Goal: Task Accomplishment & Management: Use online tool/utility

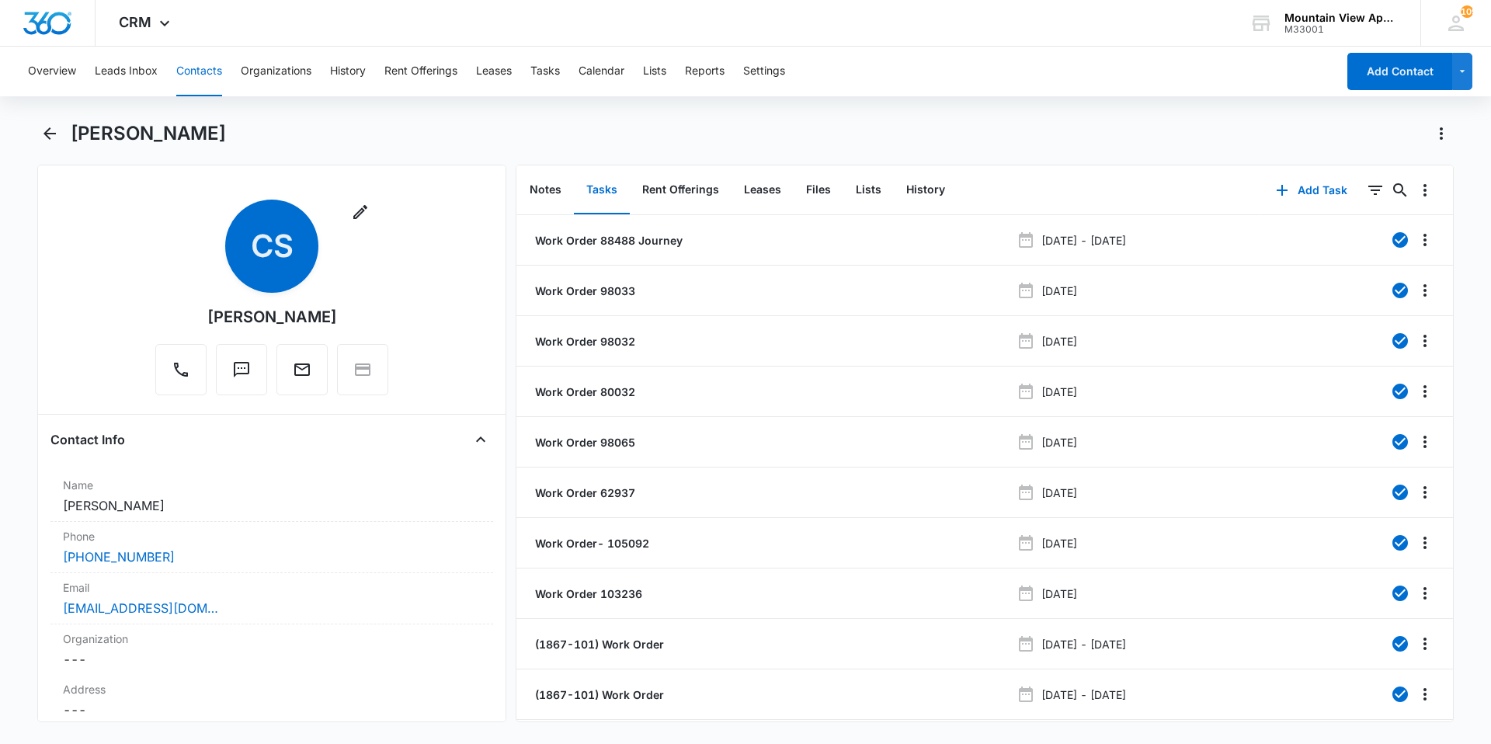
scroll to position [58, 0]
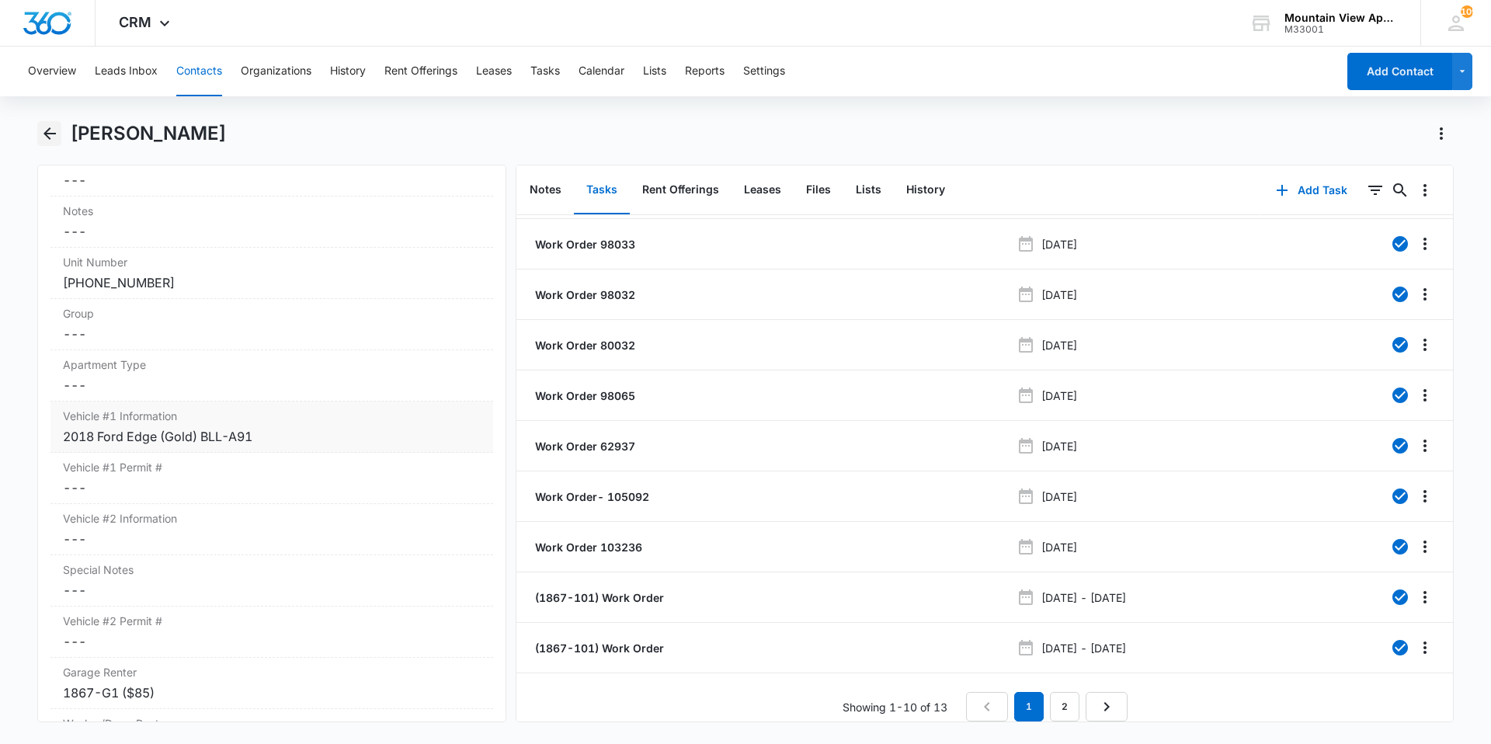
drag, startPoint x: 43, startPoint y: 130, endPoint x: 111, endPoint y: 422, distance: 299.8
click at [43, 130] on icon "Back" at bounding box center [49, 133] width 19 height 19
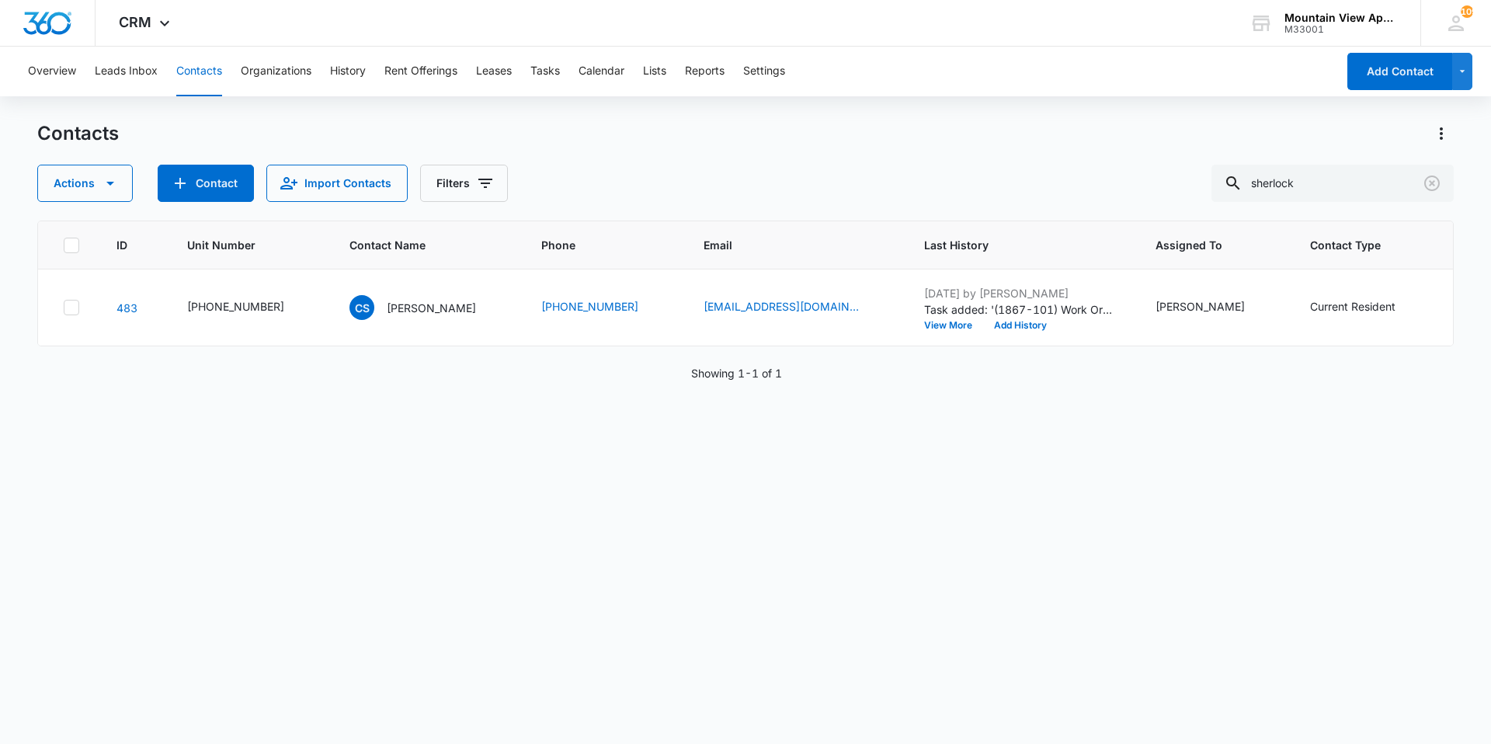
click at [199, 65] on button "Contacts" at bounding box center [199, 72] width 46 height 50
click at [215, 75] on button "Contacts" at bounding box center [199, 72] width 46 height 50
drag, startPoint x: 1349, startPoint y: 189, endPoint x: 26, endPoint y: 107, distance: 1325.4
click at [2, 119] on div "Overview Leads Inbox Contacts Organizations History Rent Offerings Leases Tasks…" at bounding box center [745, 395] width 1491 height 696
type input "[PERSON_NAME]"
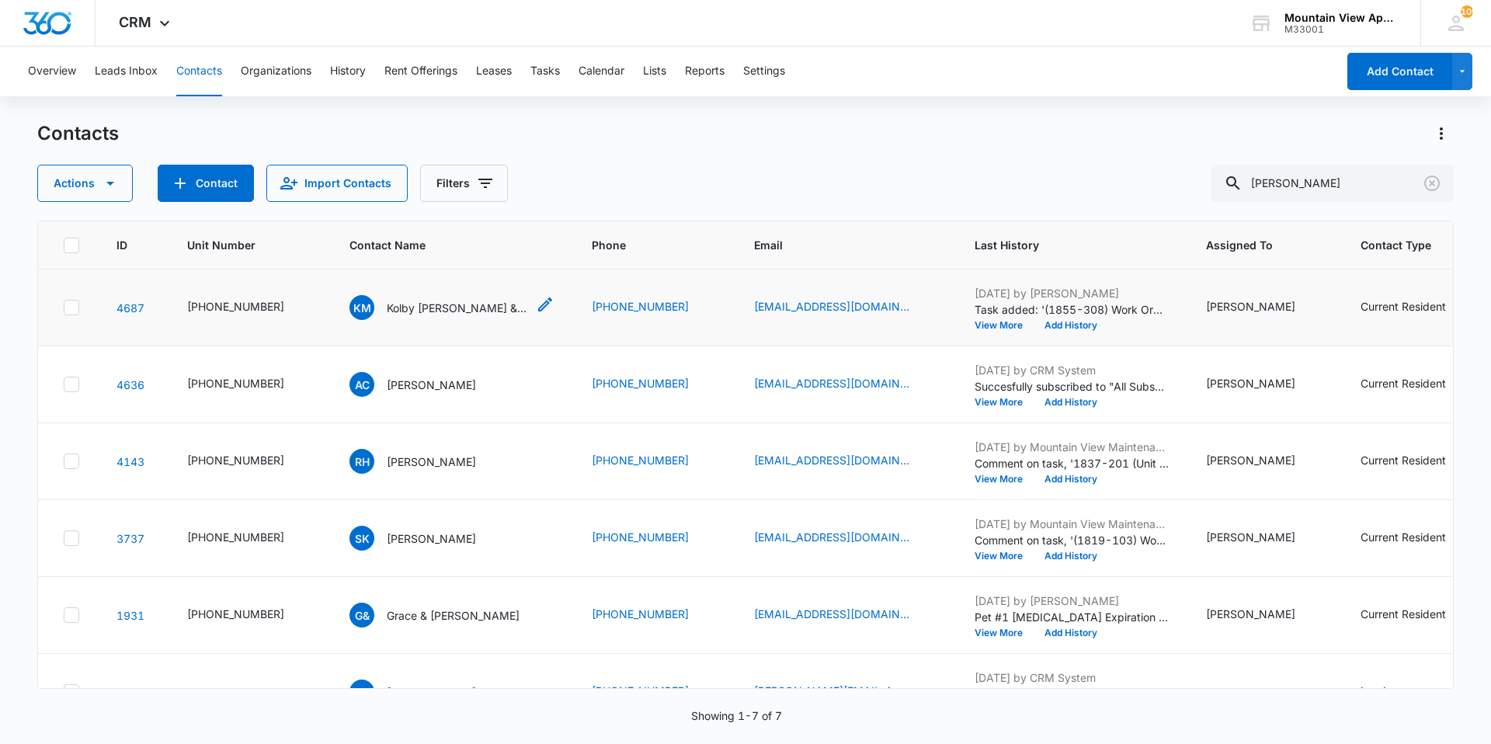
click at [456, 309] on p "Kolby [PERSON_NAME] & [PERSON_NAME] [PERSON_NAME]" at bounding box center [457, 308] width 140 height 16
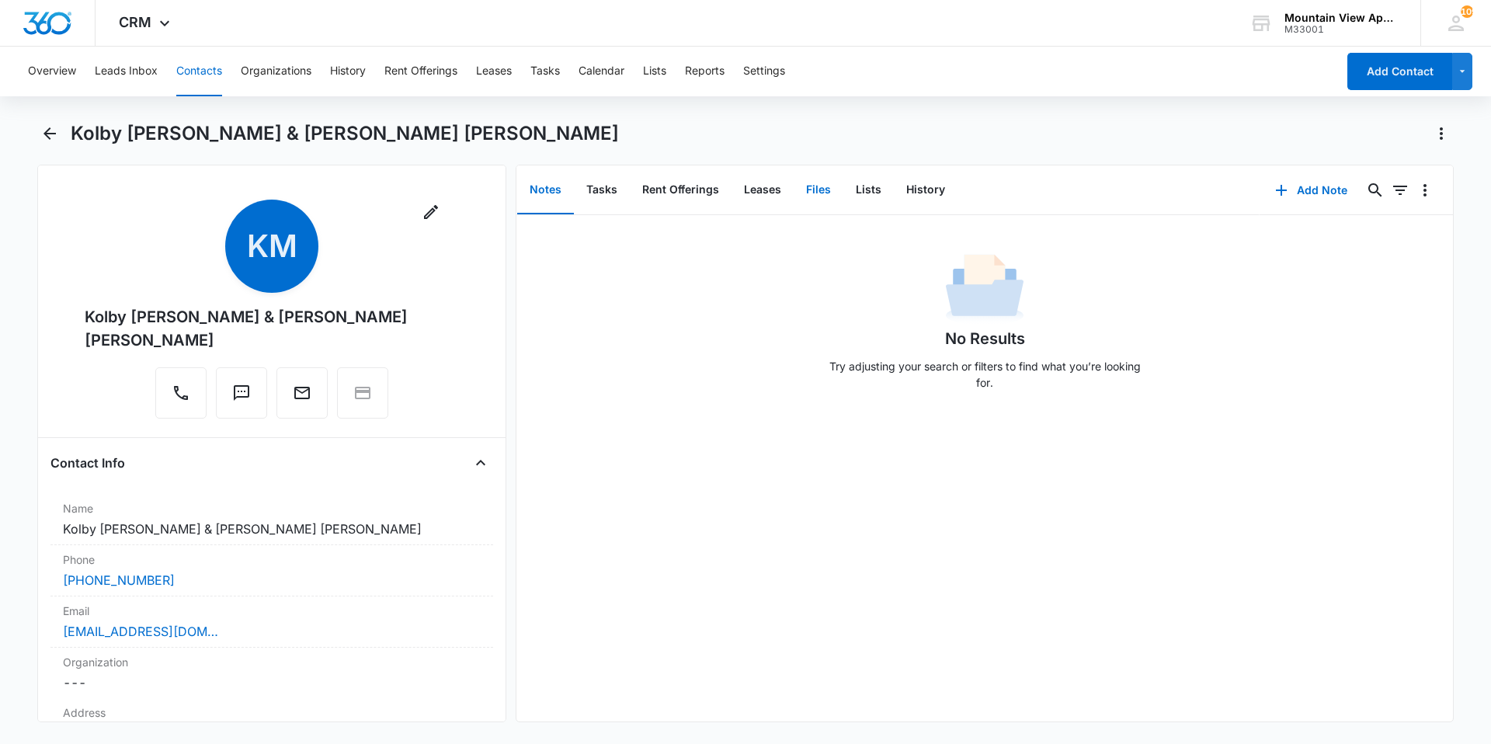
click at [824, 193] on button "Files" at bounding box center [818, 190] width 50 height 48
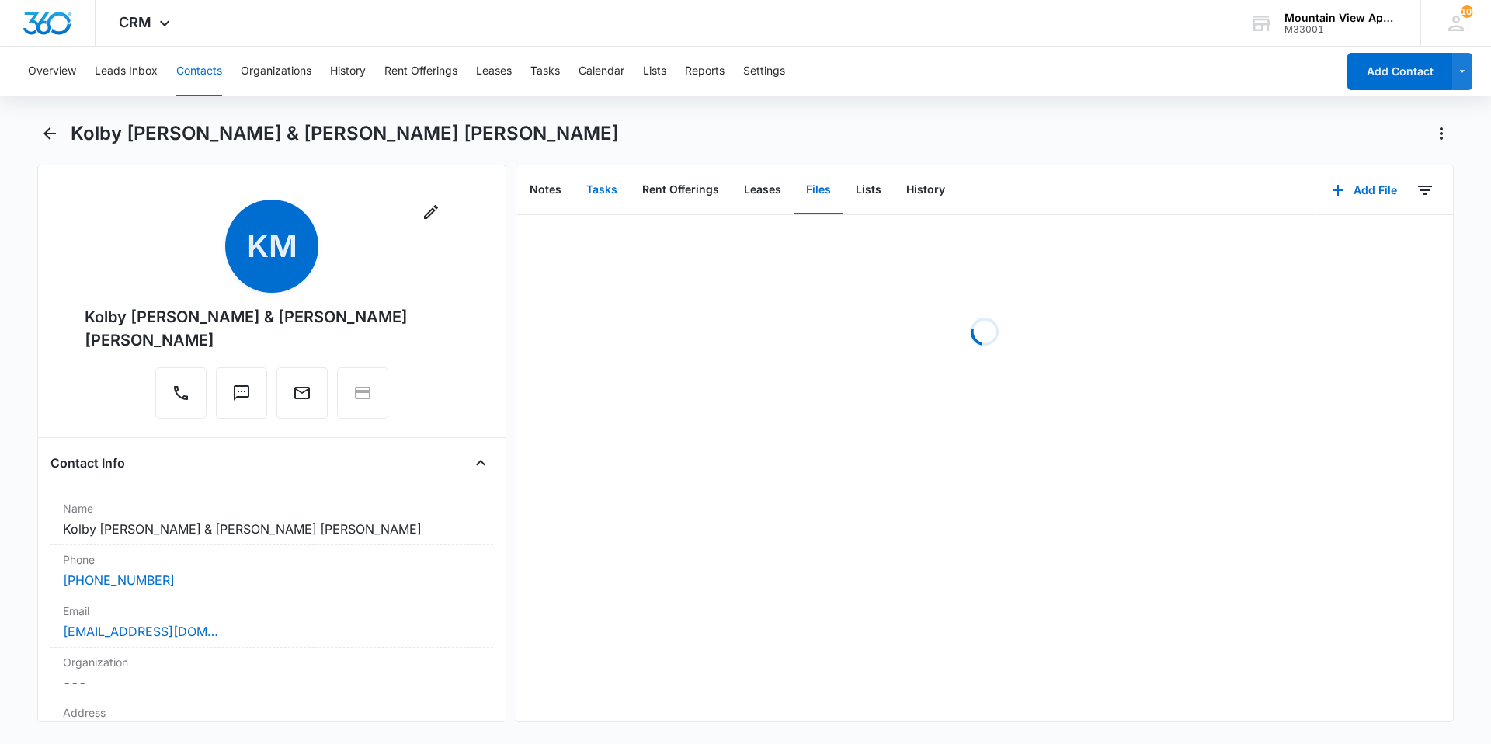
click at [598, 192] on button "Tasks" at bounding box center [602, 190] width 56 height 48
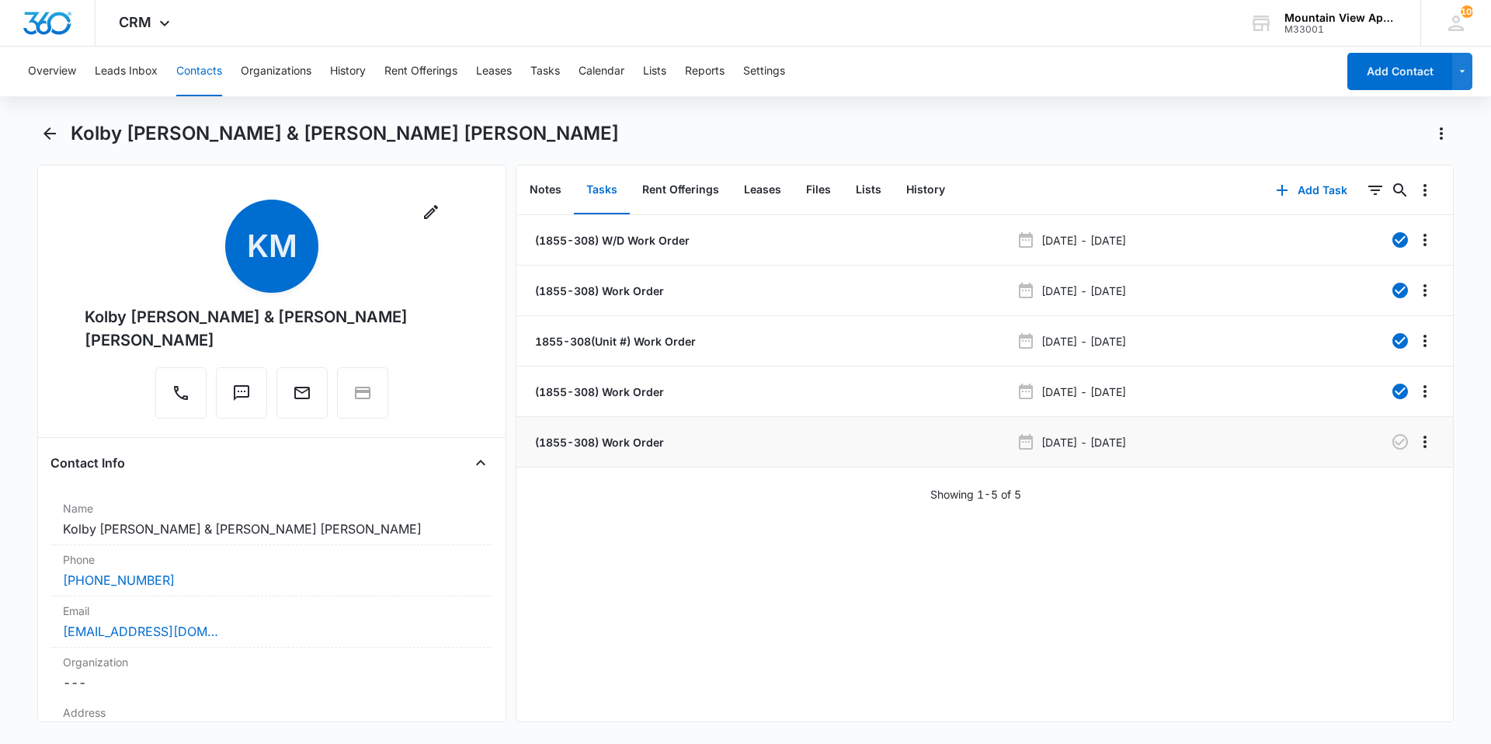
click at [571, 444] on p "(1855-308) Work Order" at bounding box center [598, 442] width 132 height 16
